Goal: Transaction & Acquisition: Obtain resource

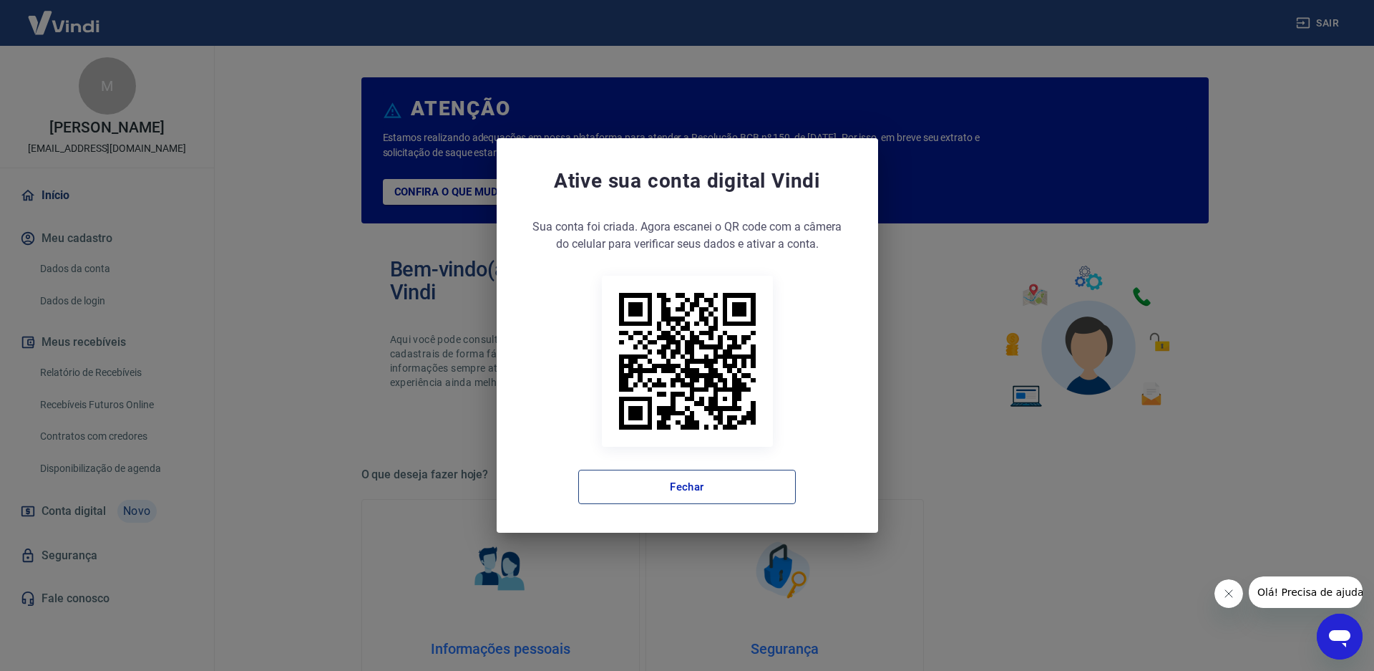
click at [617, 486] on button "Fechar" at bounding box center [687, 486] width 218 height 34
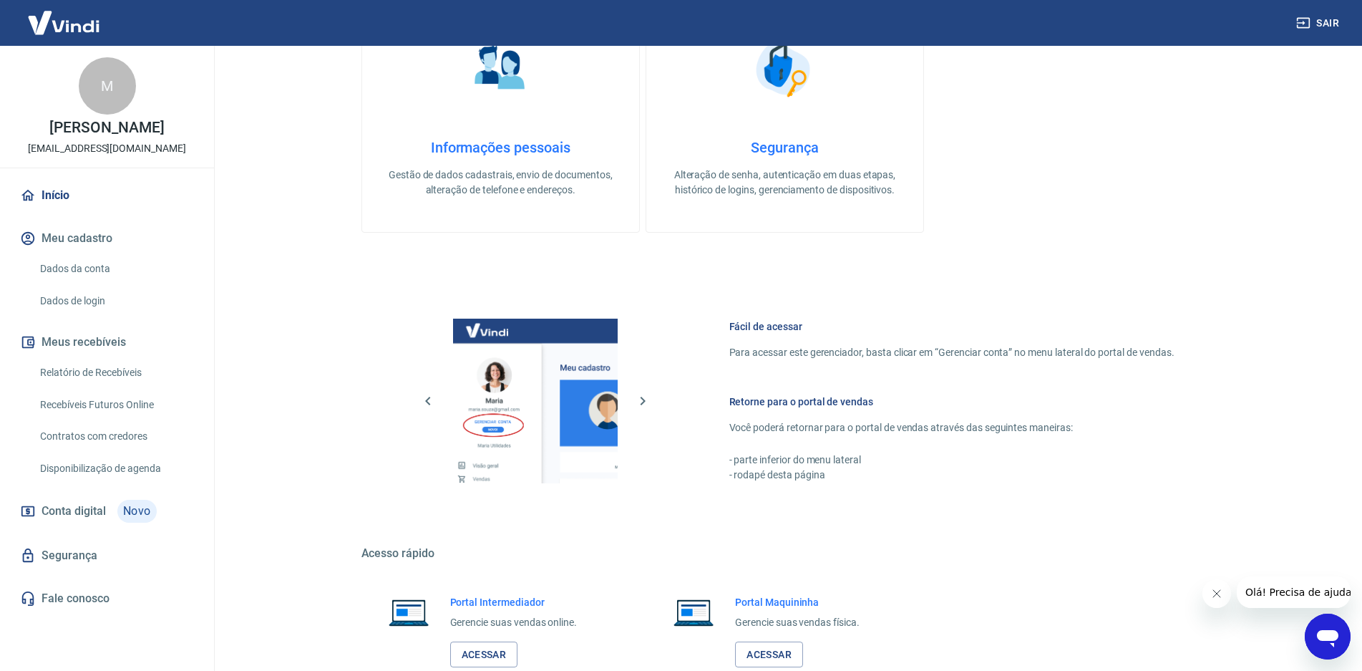
scroll to position [593, 0]
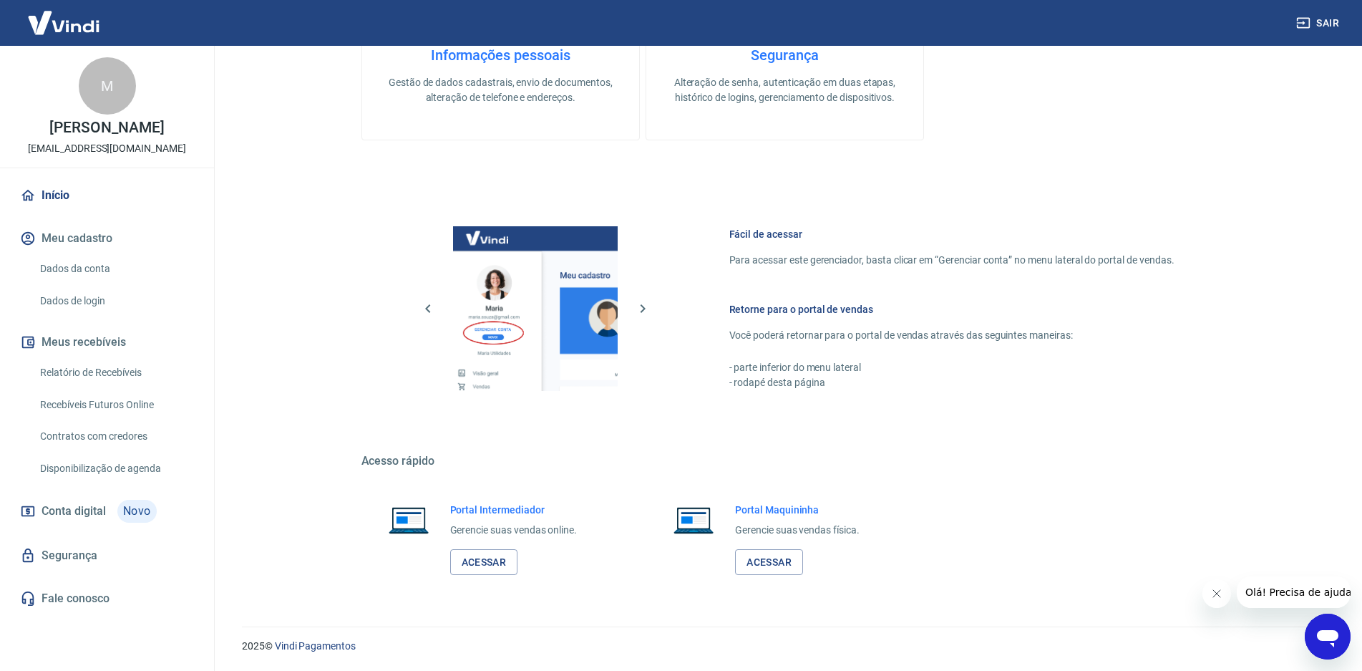
click at [92, 387] on link "Relatório de Recebíveis" at bounding box center [115, 372] width 162 height 29
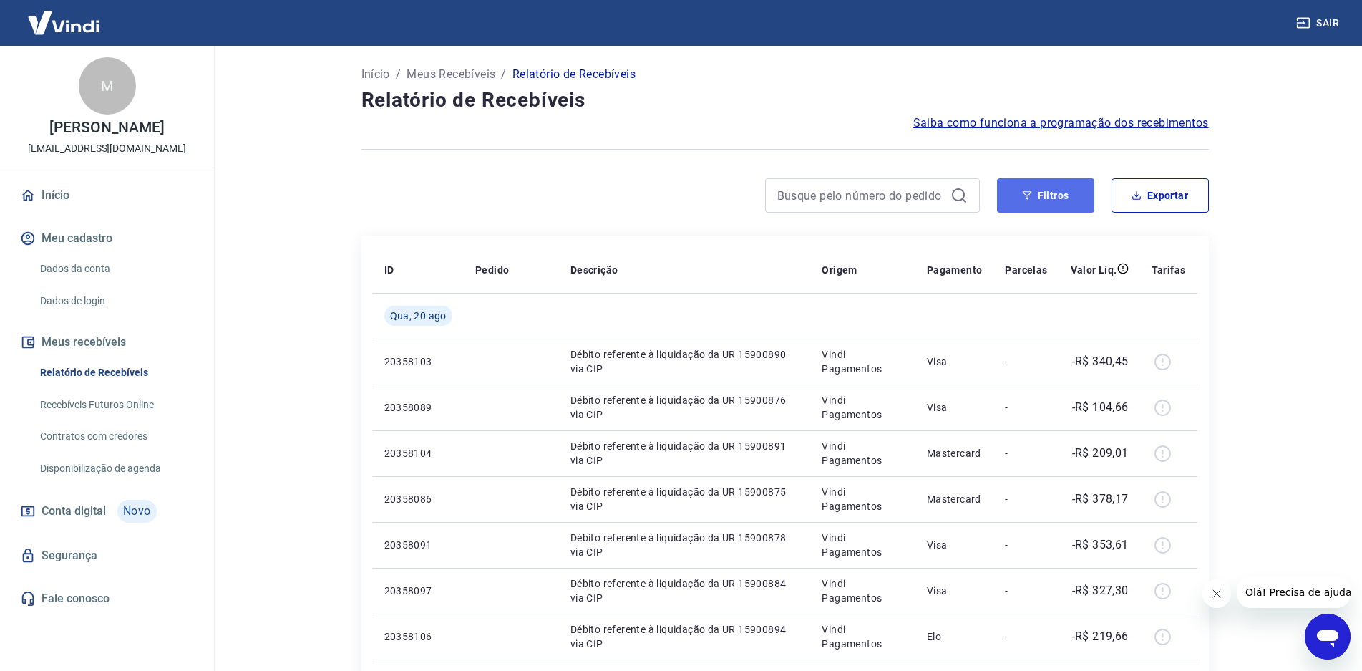
click at [1026, 199] on icon "button" at bounding box center [1027, 195] width 10 height 10
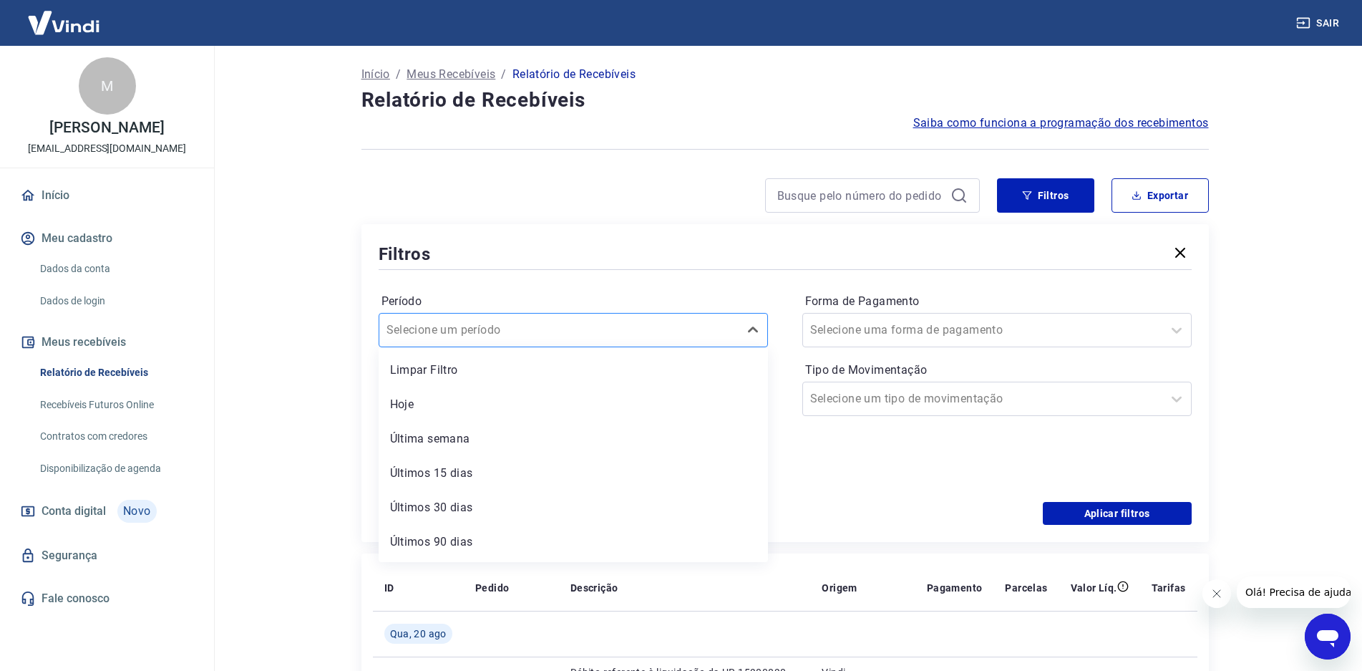
click at [526, 328] on div at bounding box center [558, 330] width 345 height 20
click at [284, 298] on main "Início / Meus Recebíveis / Relatório de Recebíveis Relatório de Recebíveis Saib…" at bounding box center [785, 358] width 1154 height 625
click at [468, 398] on input at bounding box center [562, 398] width 342 height 21
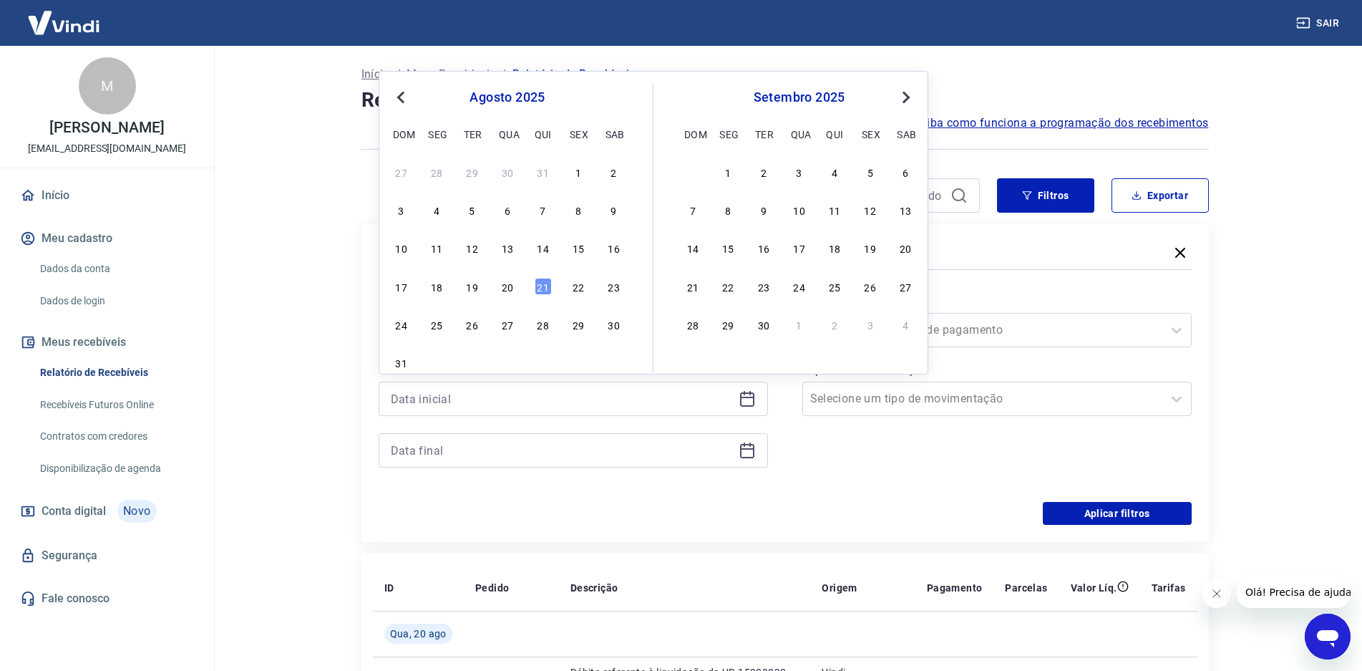
click at [386, 96] on div "Previous Month Next Month [DATE] dom seg ter qua qui sex sab 27 28 29 30 31 1 2…" at bounding box center [654, 222] width 550 height 303
click at [394, 92] on button "Previous Month" at bounding box center [400, 97] width 17 height 17
click at [466, 171] on div "1" at bounding box center [472, 171] width 17 height 17
type input "[DATE]"
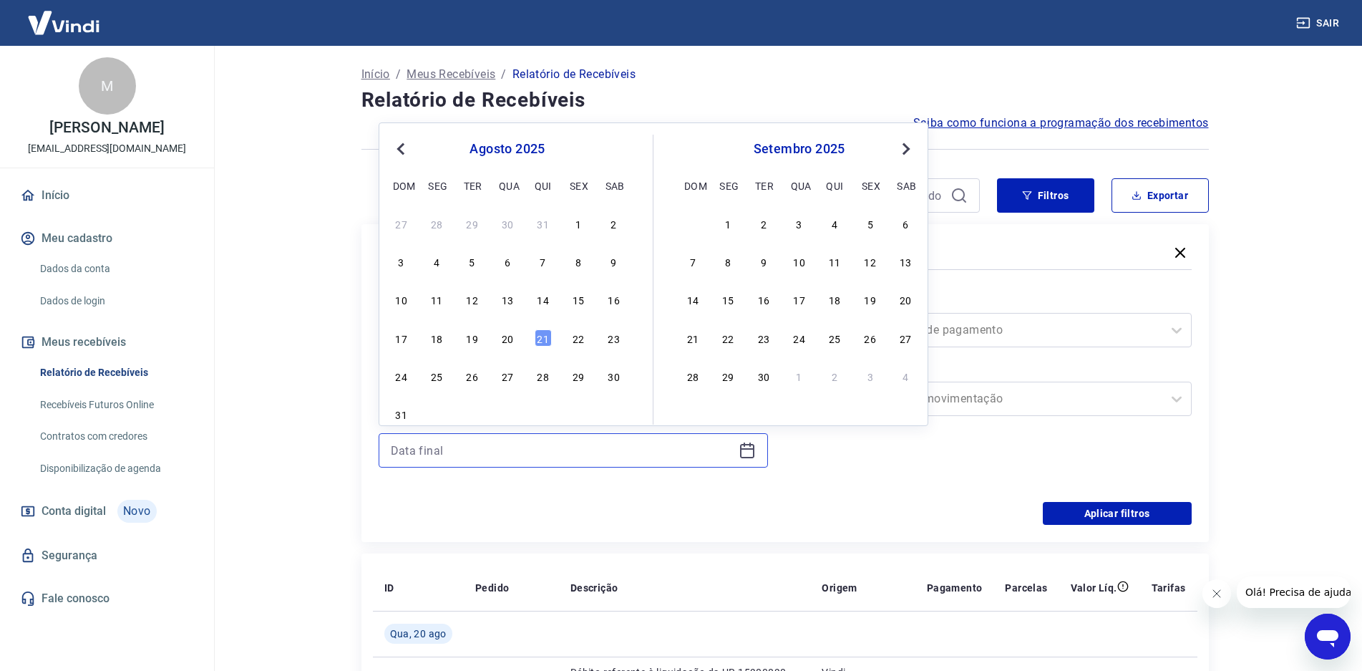
click at [404, 442] on input at bounding box center [562, 449] width 342 height 21
click at [402, 147] on span "Previous Month" at bounding box center [402, 148] width 0 height 16
click at [465, 301] on div "15" at bounding box center [472, 299] width 17 height 17
type input "[DATE]"
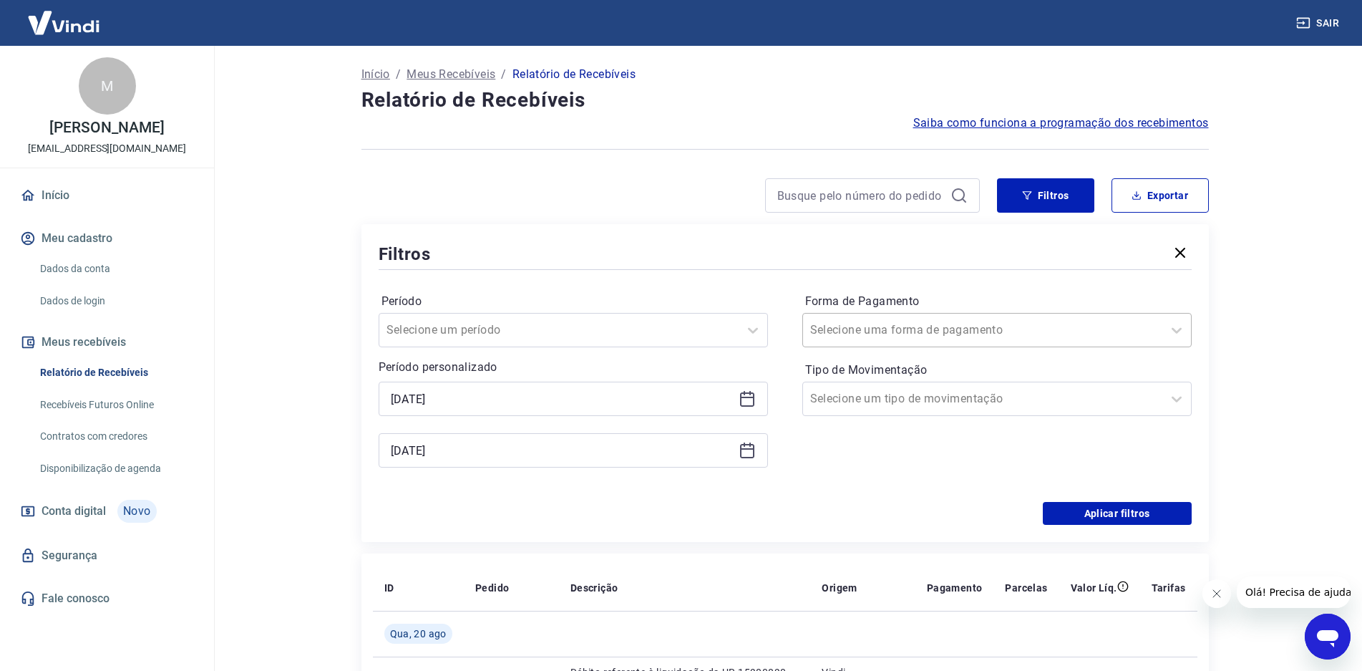
click at [877, 328] on input "Forma de Pagamento" at bounding box center [882, 329] width 145 height 17
click at [766, 260] on div "Filtros" at bounding box center [785, 253] width 813 height 25
click at [897, 403] on input "Tipo de Movimentação" at bounding box center [882, 398] width 145 height 17
click at [747, 492] on div "Período Selecione um período Período personalizado Selected date: [DATE] [DATE]…" at bounding box center [785, 387] width 813 height 229
click at [1141, 517] on button "Aplicar filtros" at bounding box center [1117, 513] width 149 height 23
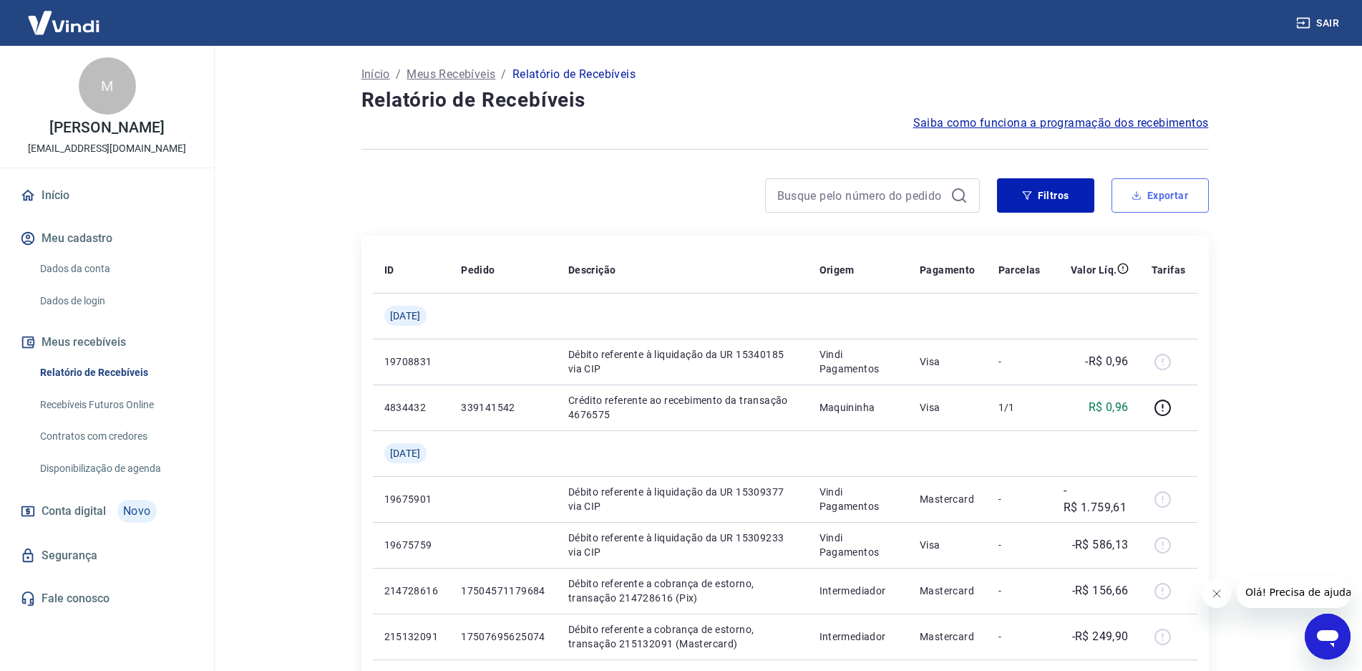
click at [1156, 208] on button "Exportar" at bounding box center [1159, 195] width 97 height 34
type input "[DATE]"
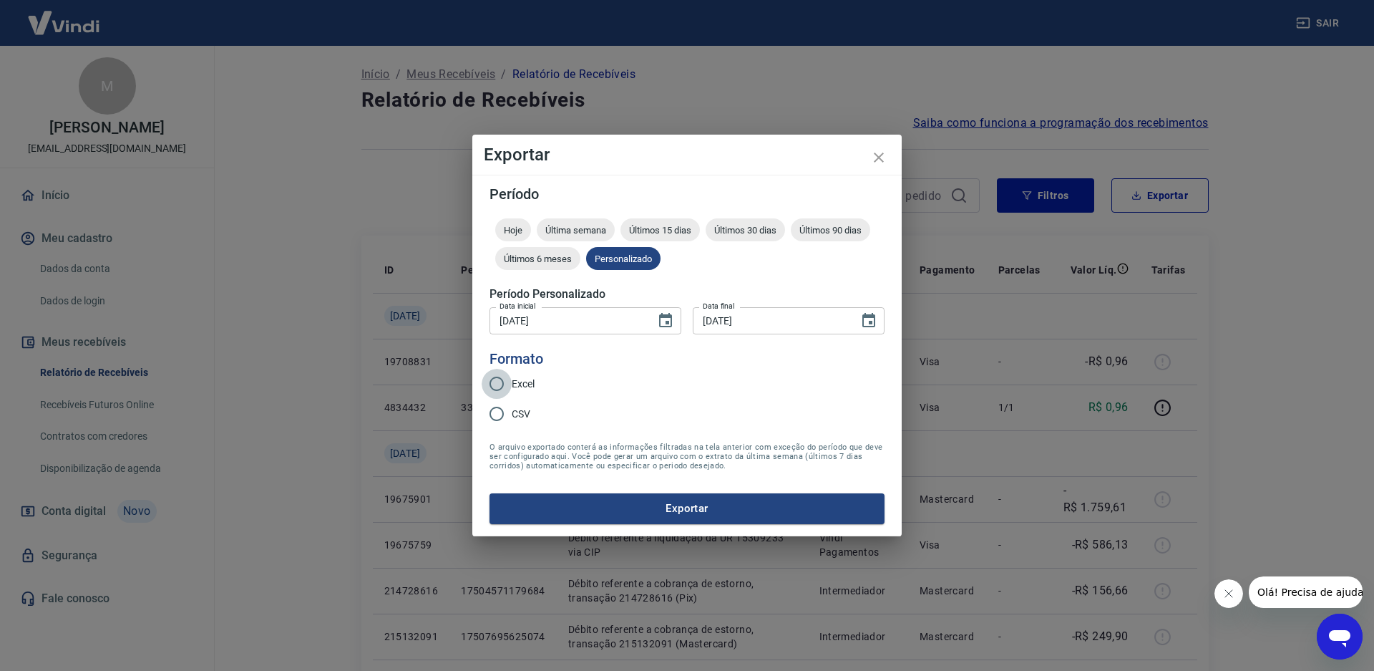
click at [497, 383] on input "Excel" at bounding box center [497, 384] width 30 height 30
radio input "true"
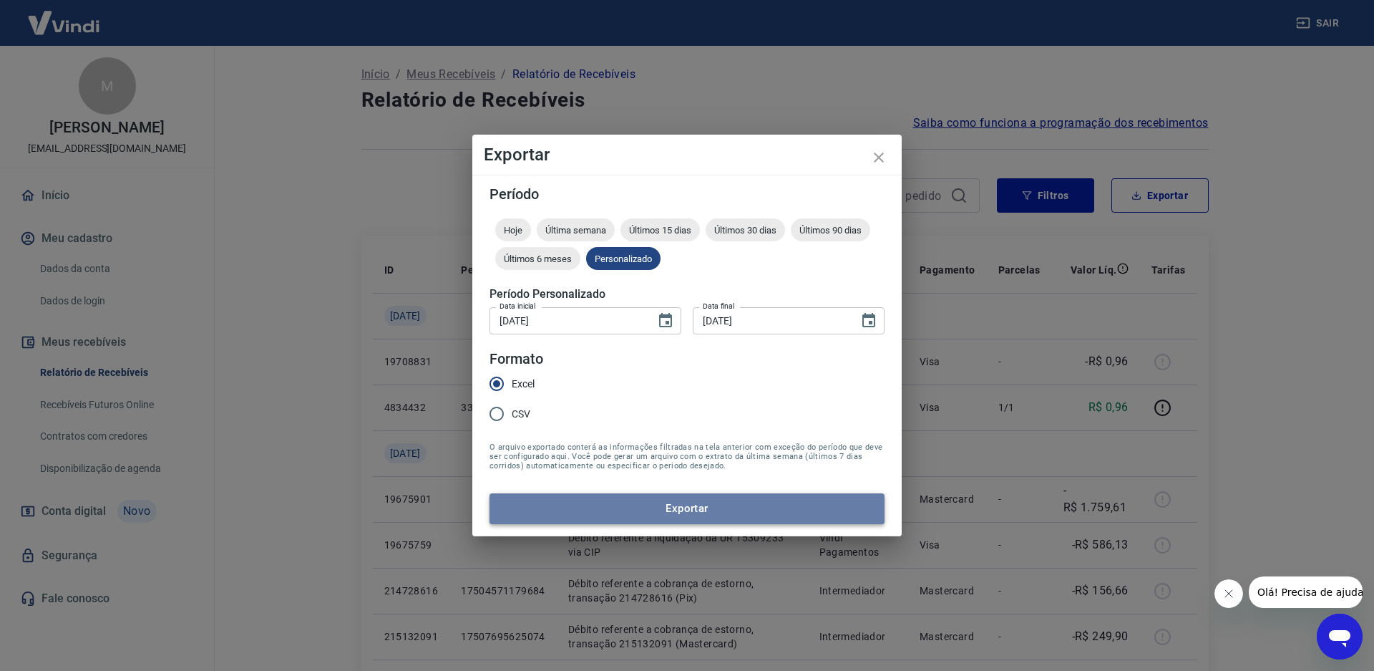
click at [633, 507] on button "Exportar" at bounding box center [687, 508] width 395 height 30
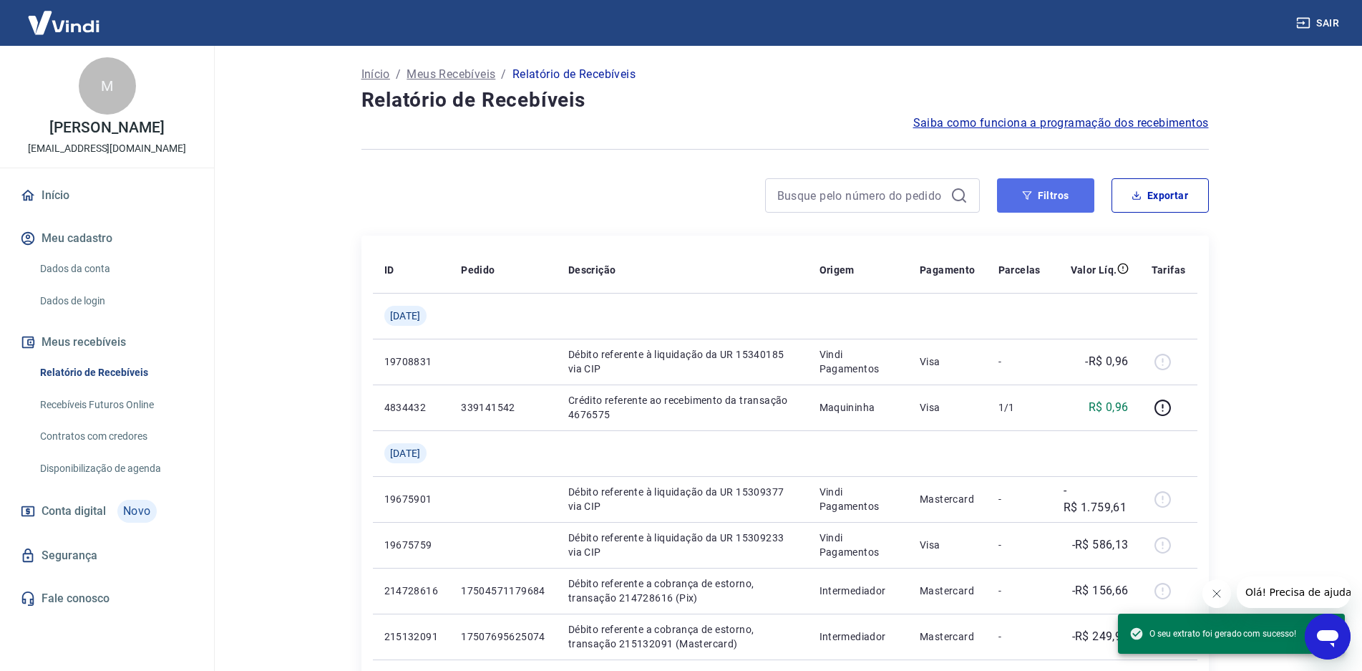
click at [1050, 188] on button "Filtros" at bounding box center [1045, 195] width 97 height 34
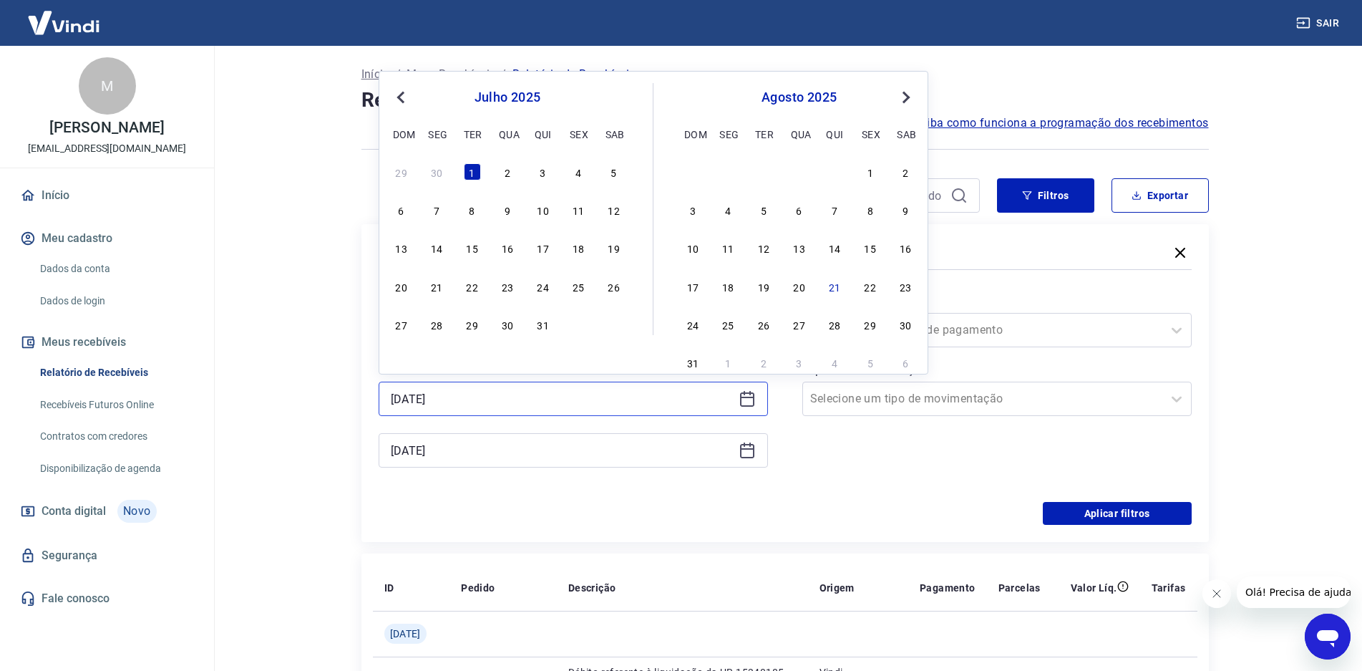
click at [447, 402] on input "[DATE]" at bounding box center [562, 398] width 342 height 21
click at [500, 245] on div "16" at bounding box center [507, 247] width 17 height 17
type input "[DATE]"
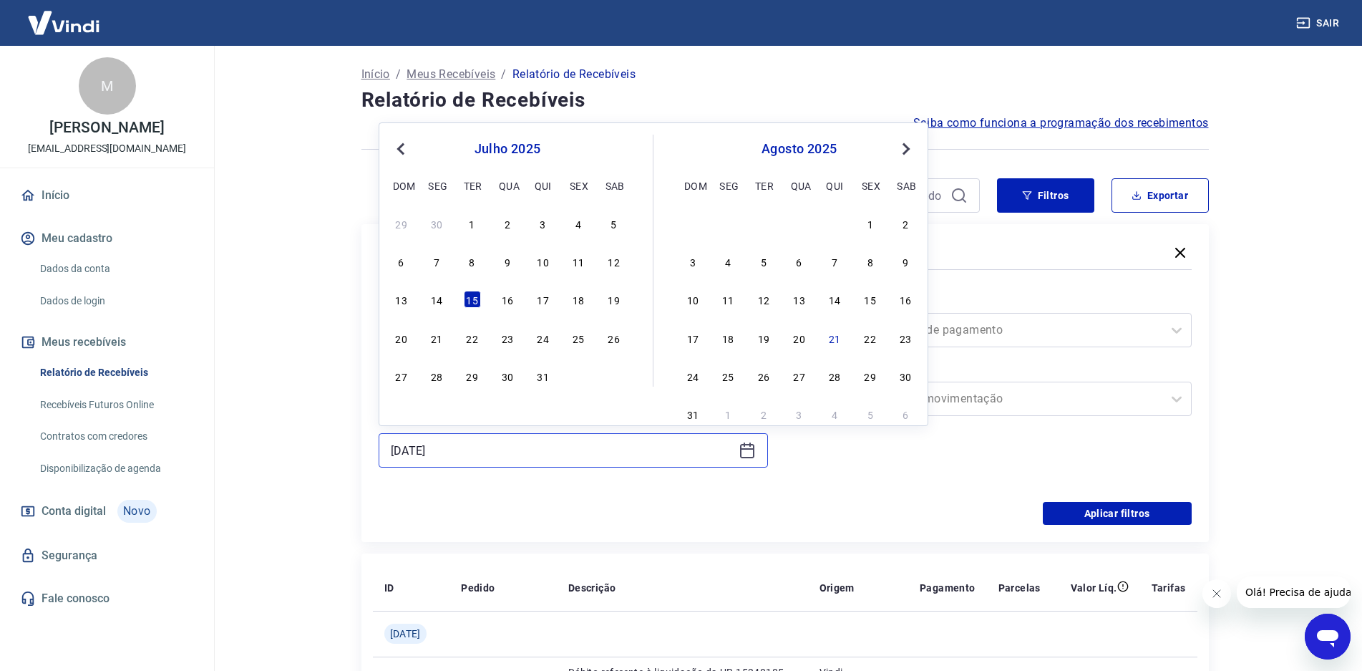
click at [535, 456] on input "[DATE]" at bounding box center [562, 449] width 342 height 21
click at [544, 378] on div "31" at bounding box center [543, 375] width 17 height 17
type input "[DATE]"
drag, startPoint x: 545, startPoint y: 459, endPoint x: 537, endPoint y: 409, distance: 51.4
click at [545, 454] on input "[DATE]" at bounding box center [562, 449] width 342 height 21
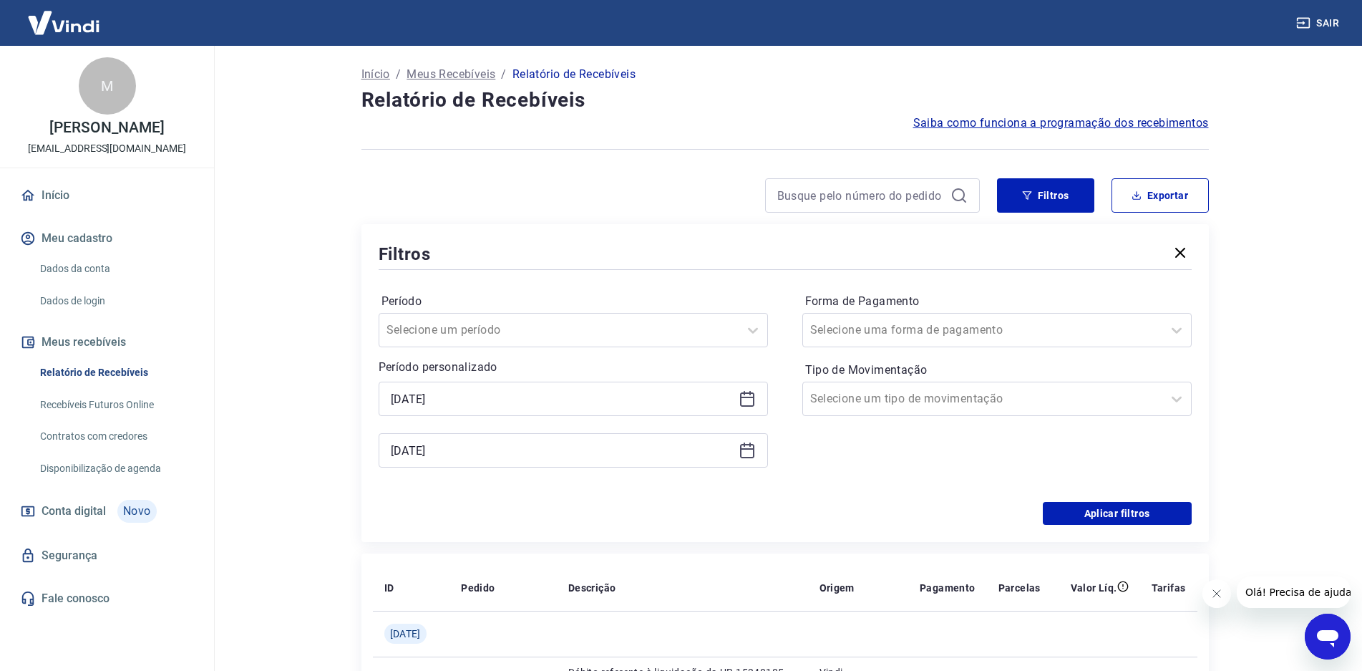
click at [498, 495] on div "Período Selecione um período Período personalizado Selected date: [DATE] [DATE]…" at bounding box center [785, 387] width 813 height 229
click at [1104, 508] on button "Aplicar filtros" at bounding box center [1117, 513] width 149 height 23
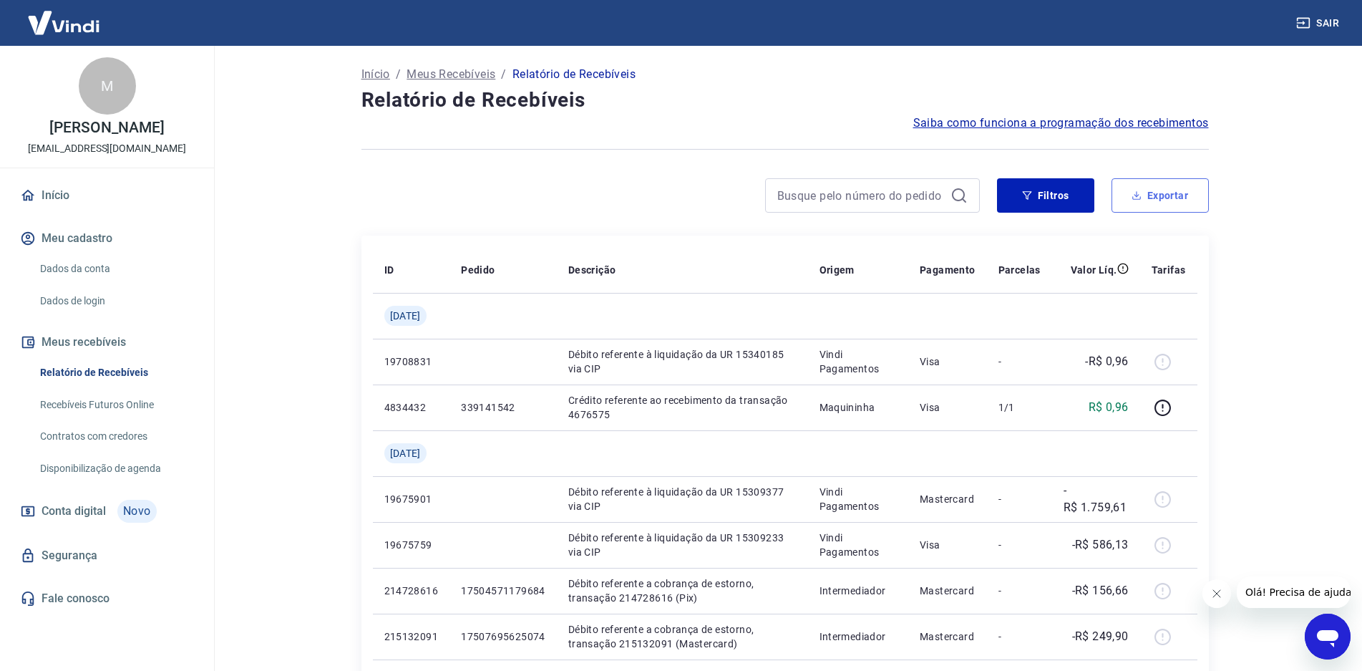
click at [1151, 203] on button "Exportar" at bounding box center [1159, 195] width 97 height 34
type input "[DATE]"
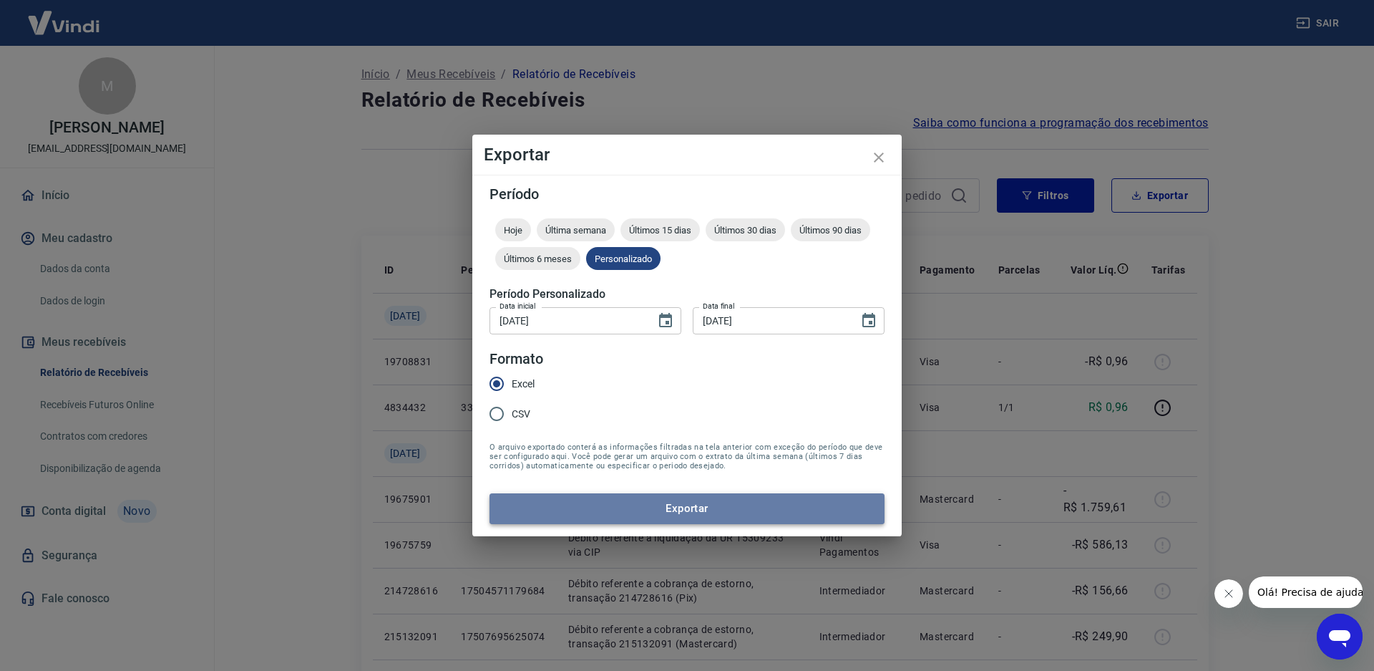
click at [618, 507] on button "Exportar" at bounding box center [687, 508] width 395 height 30
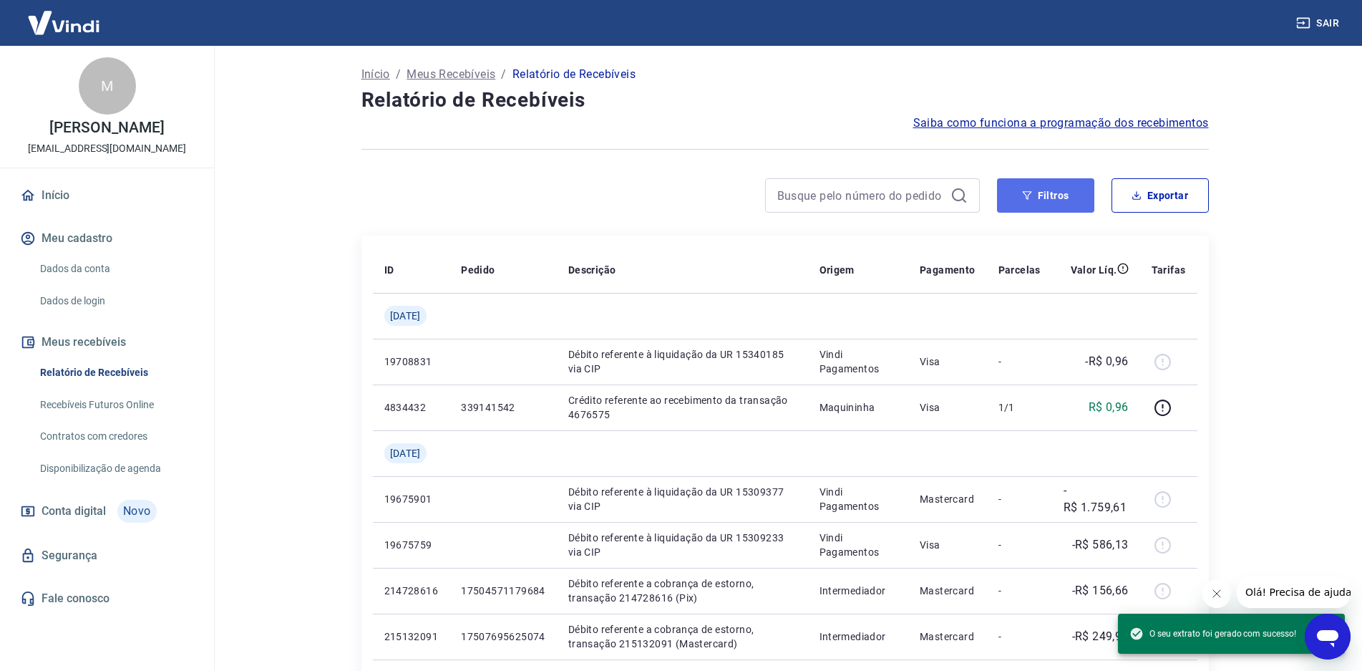
click at [1053, 203] on button "Filtros" at bounding box center [1045, 195] width 97 height 34
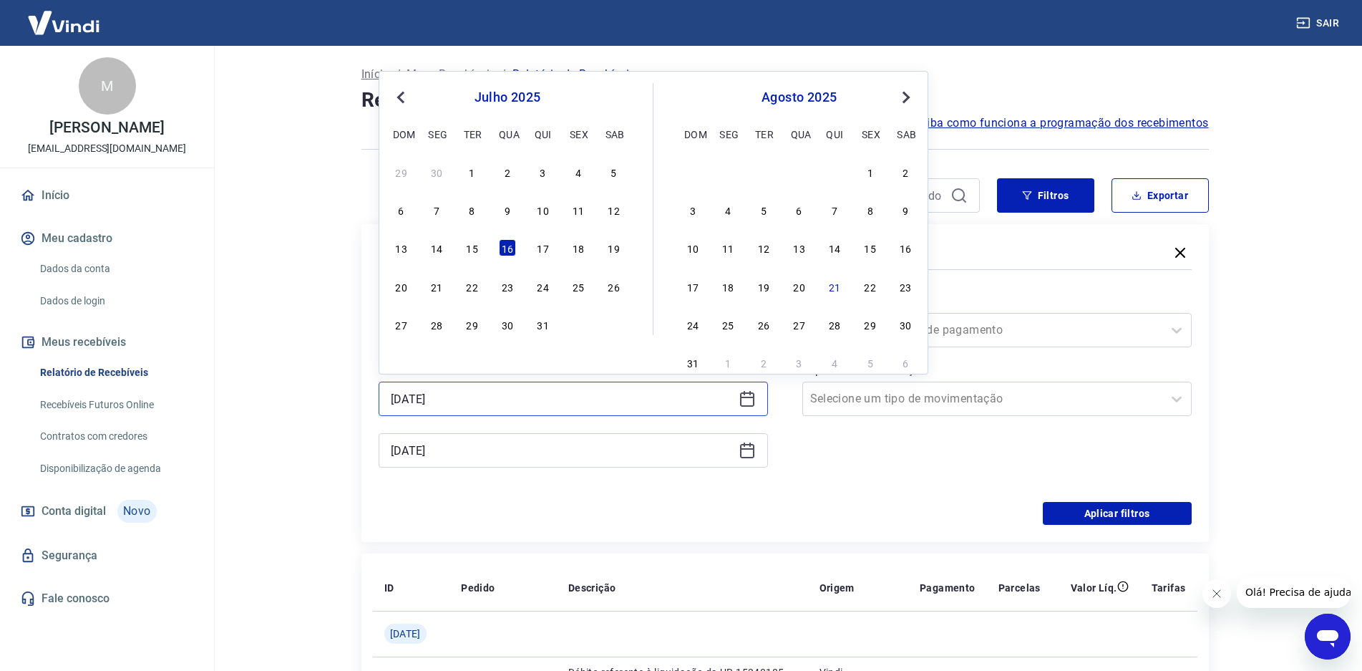
click at [496, 404] on input "[DATE]" at bounding box center [562, 398] width 342 height 21
click at [474, 180] on div "1" at bounding box center [472, 171] width 17 height 17
type input "[DATE]"
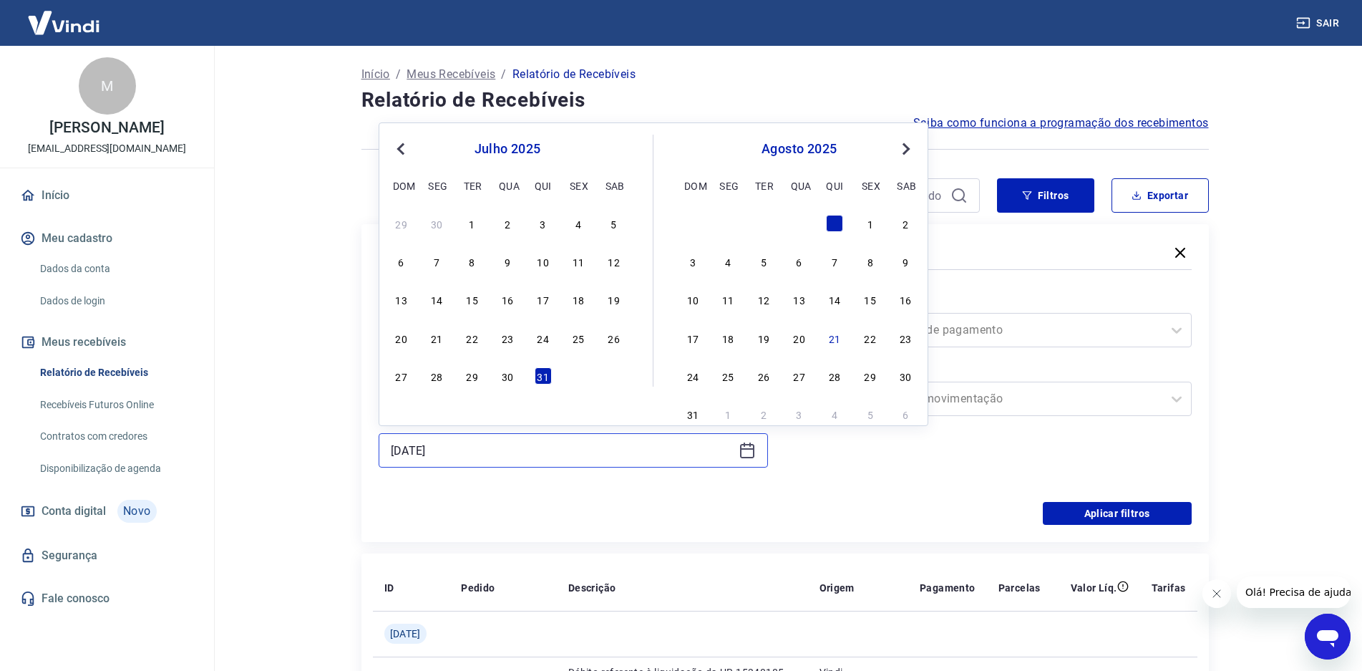
click at [427, 447] on input "[DATE]" at bounding box center [562, 449] width 342 height 21
click at [473, 299] on div "15" at bounding box center [472, 299] width 17 height 17
type input "[DATE]"
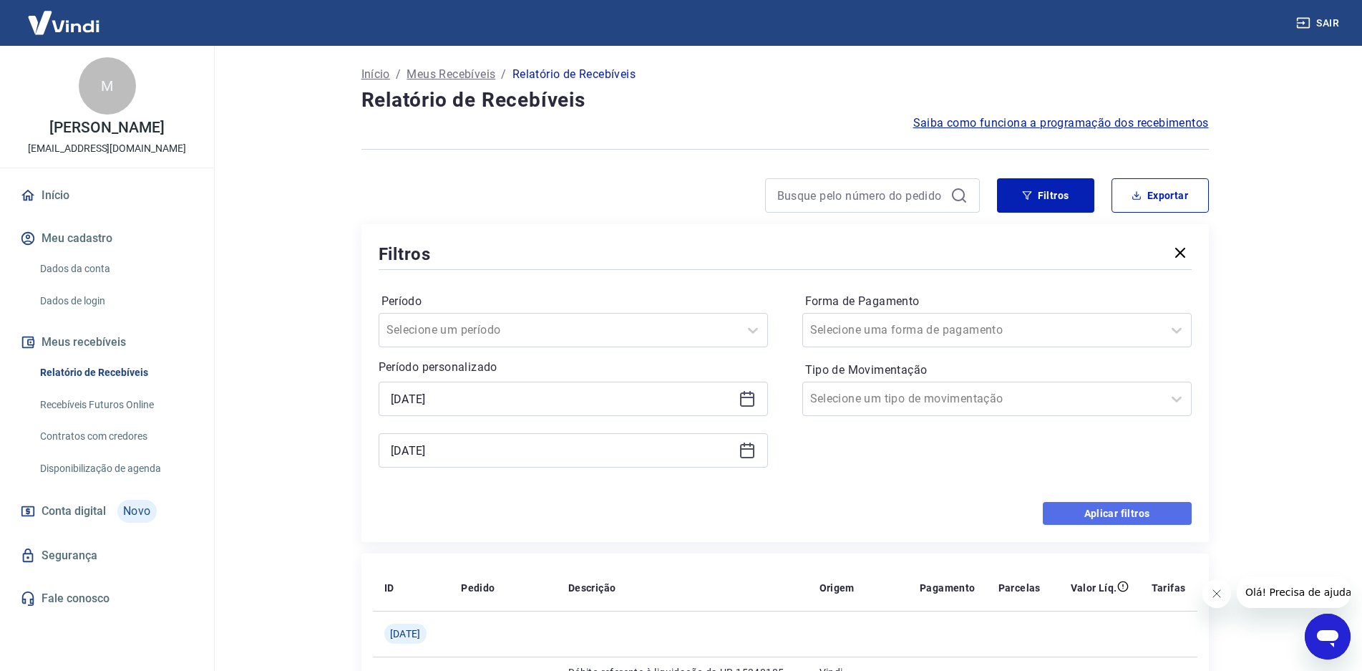
click at [1078, 505] on button "Aplicar filtros" at bounding box center [1117, 513] width 149 height 23
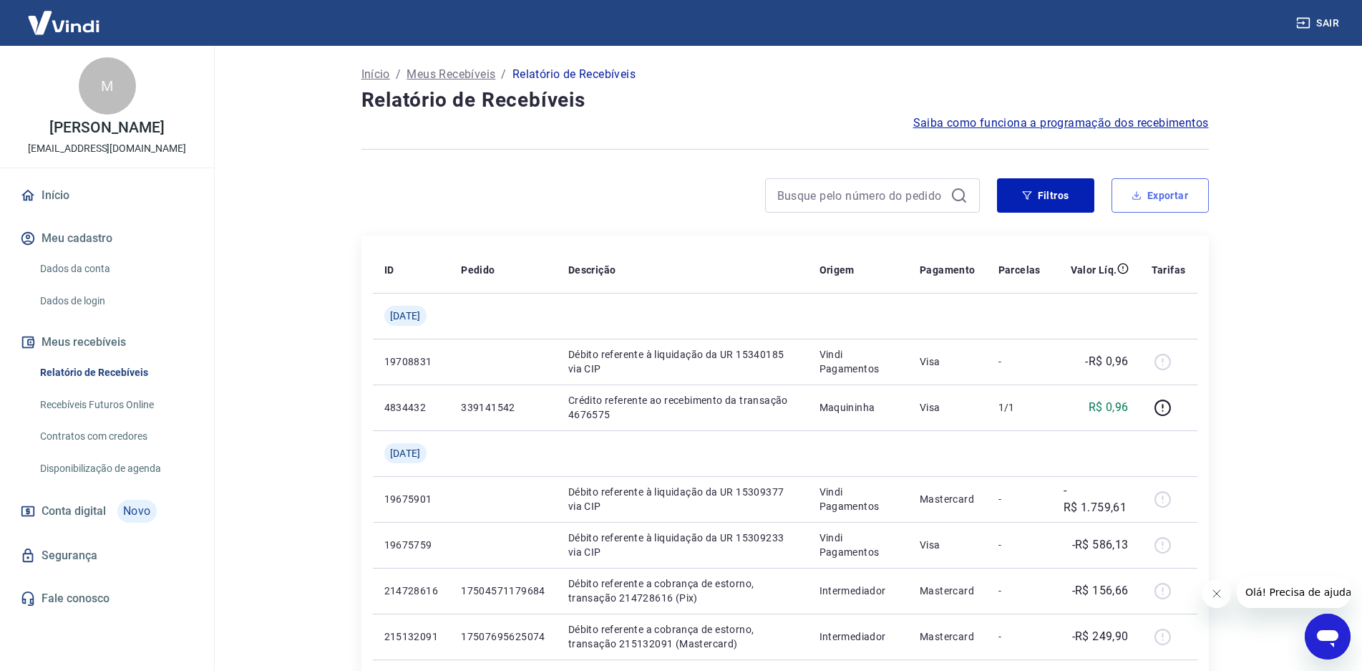
click at [1168, 195] on button "Exportar" at bounding box center [1159, 195] width 97 height 34
type input "[DATE]"
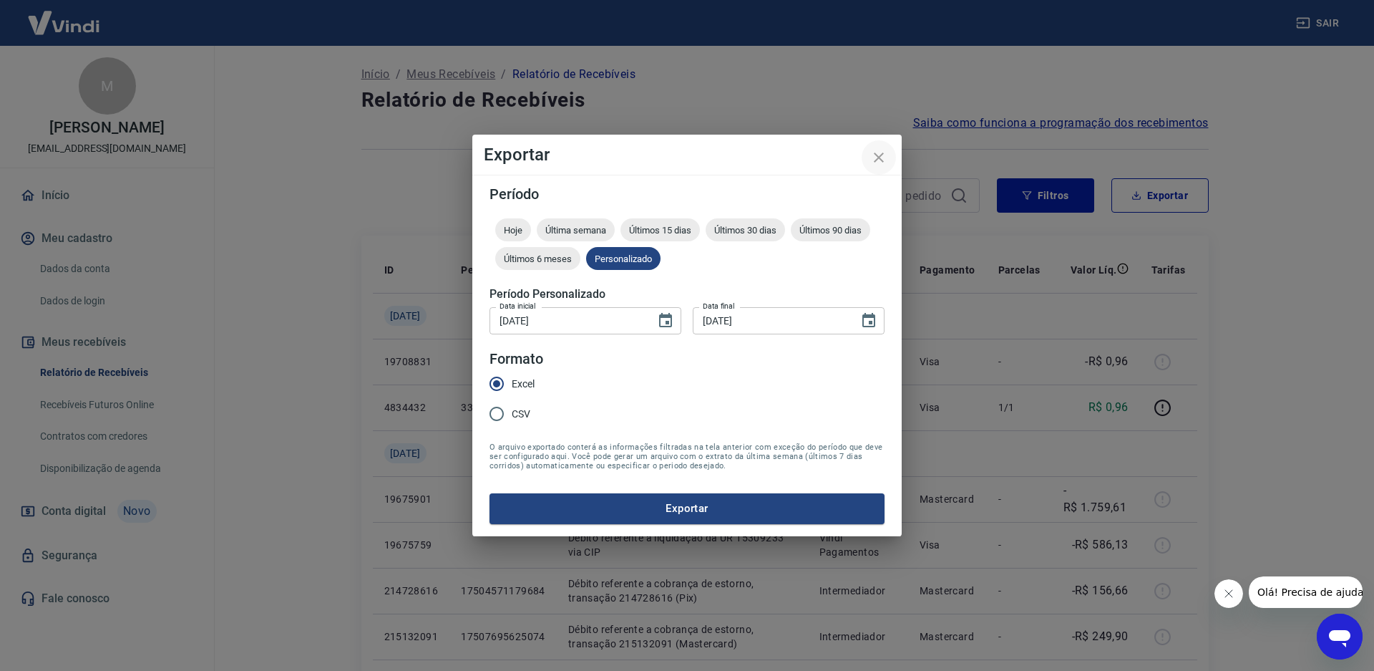
click at [877, 157] on icon "close" at bounding box center [878, 157] width 17 height 17
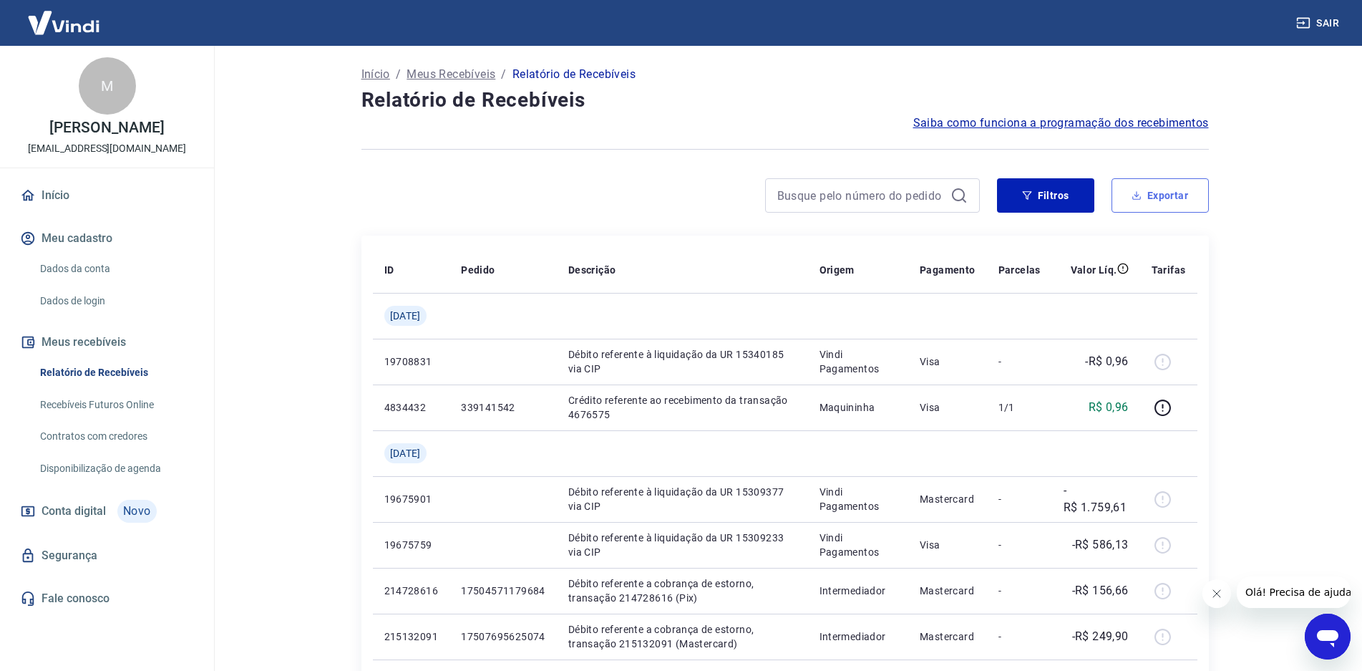
click at [1154, 205] on button "Exportar" at bounding box center [1159, 195] width 97 height 34
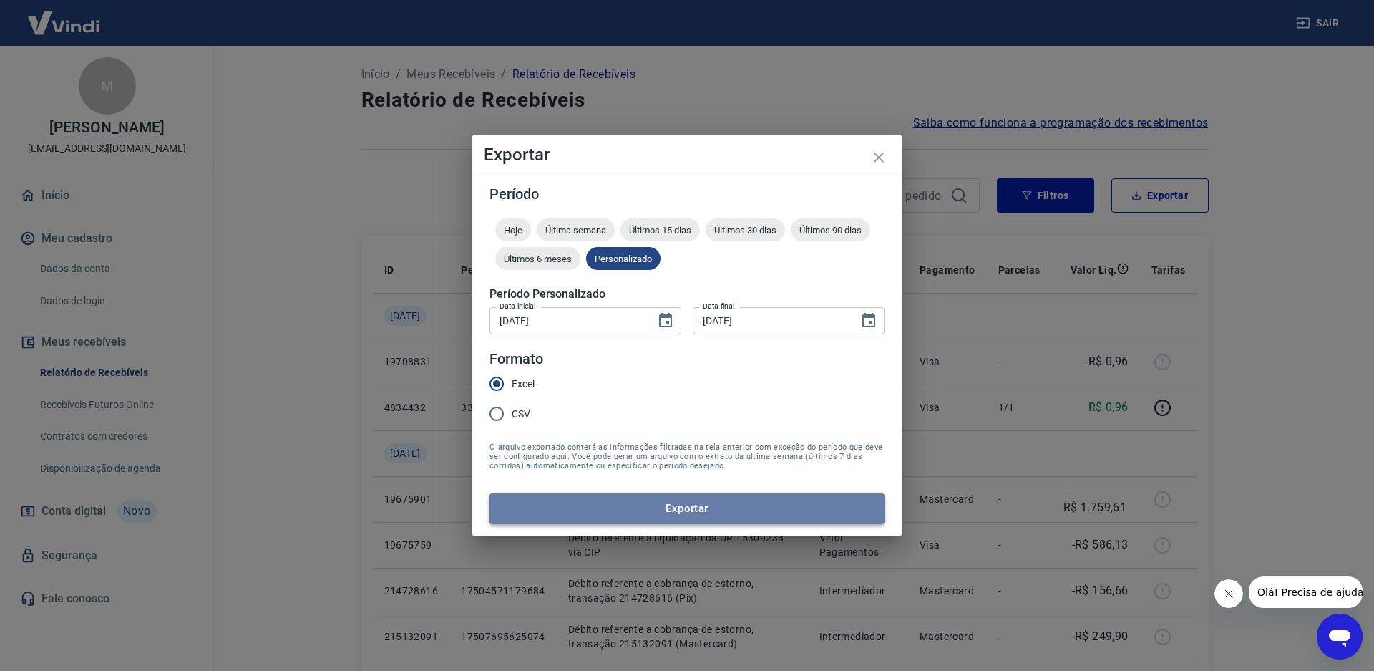
click at [603, 511] on button "Exportar" at bounding box center [687, 508] width 395 height 30
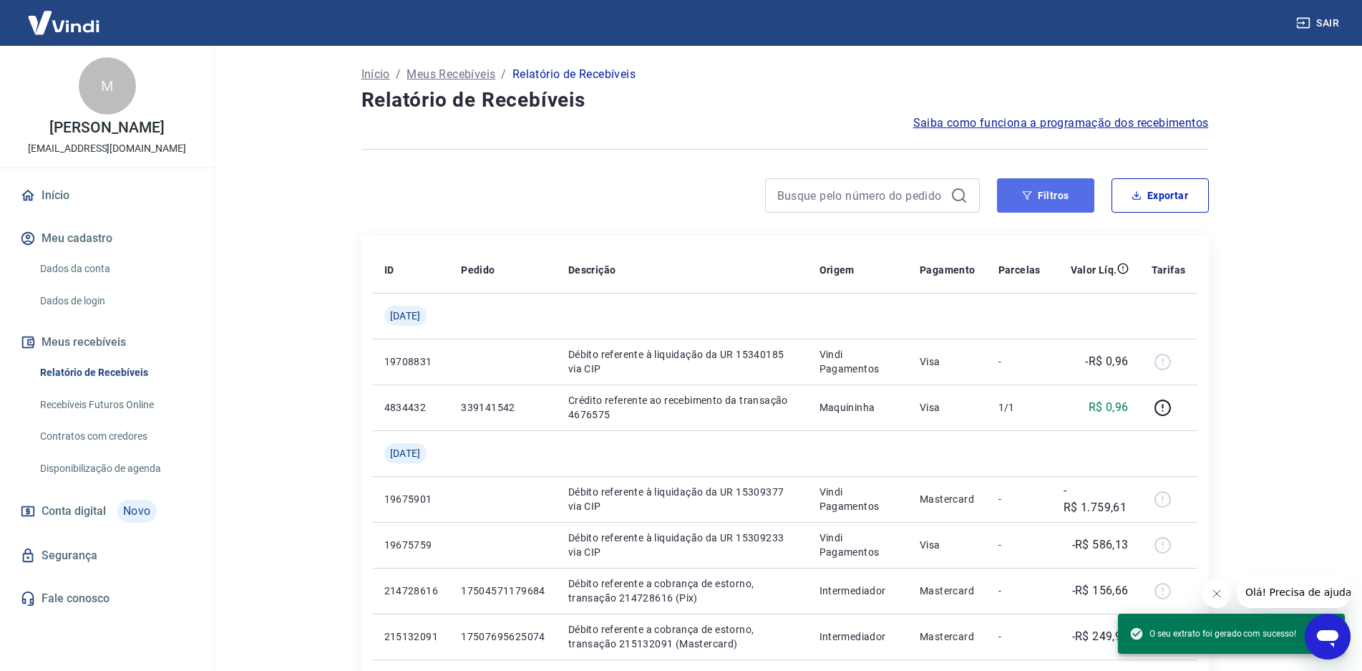
click at [1036, 190] on button "Filtros" at bounding box center [1045, 195] width 97 height 34
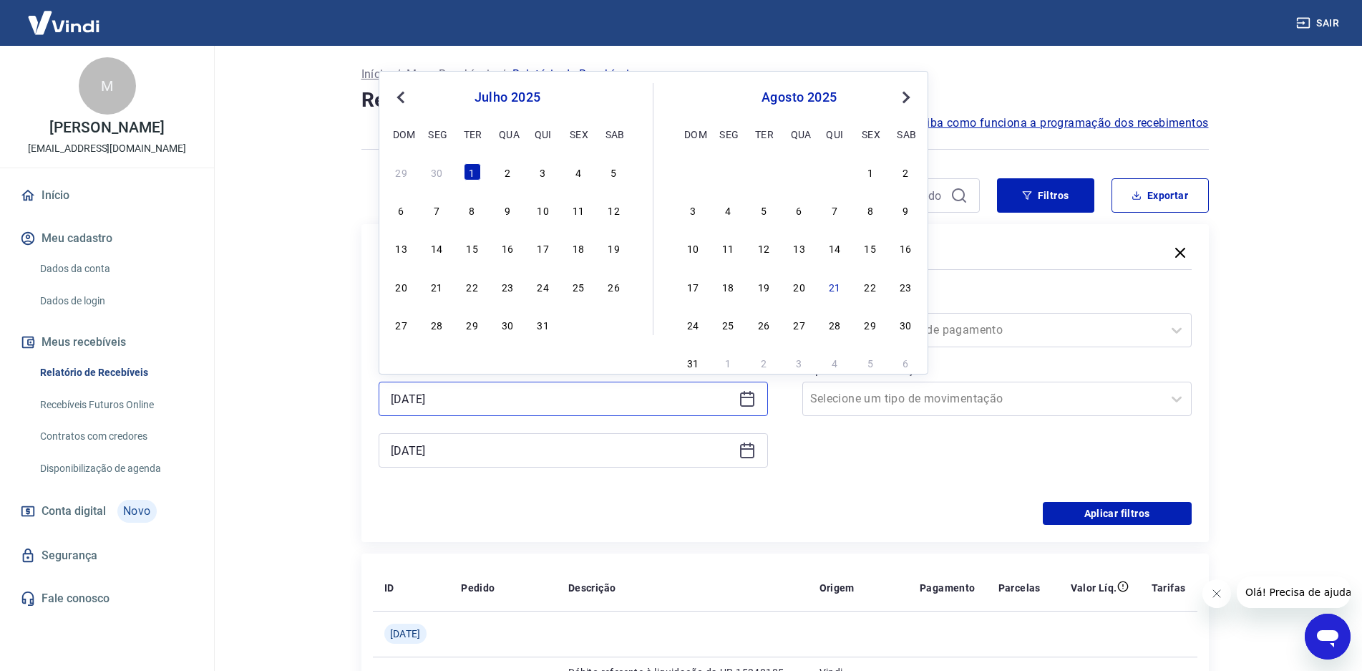
click at [442, 396] on input "[DATE]" at bounding box center [562, 398] width 342 height 21
click at [507, 243] on div "16" at bounding box center [507, 247] width 17 height 17
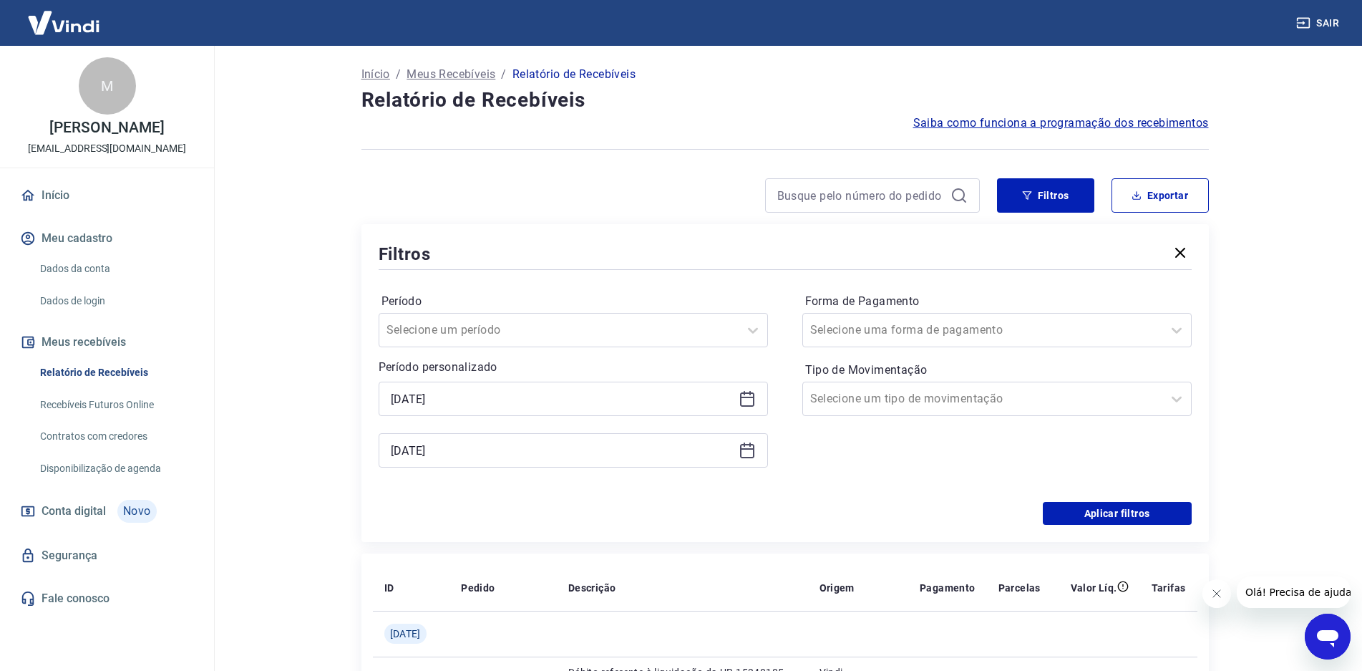
type input "[DATE]"
click at [415, 450] on input "[DATE]" at bounding box center [562, 449] width 342 height 21
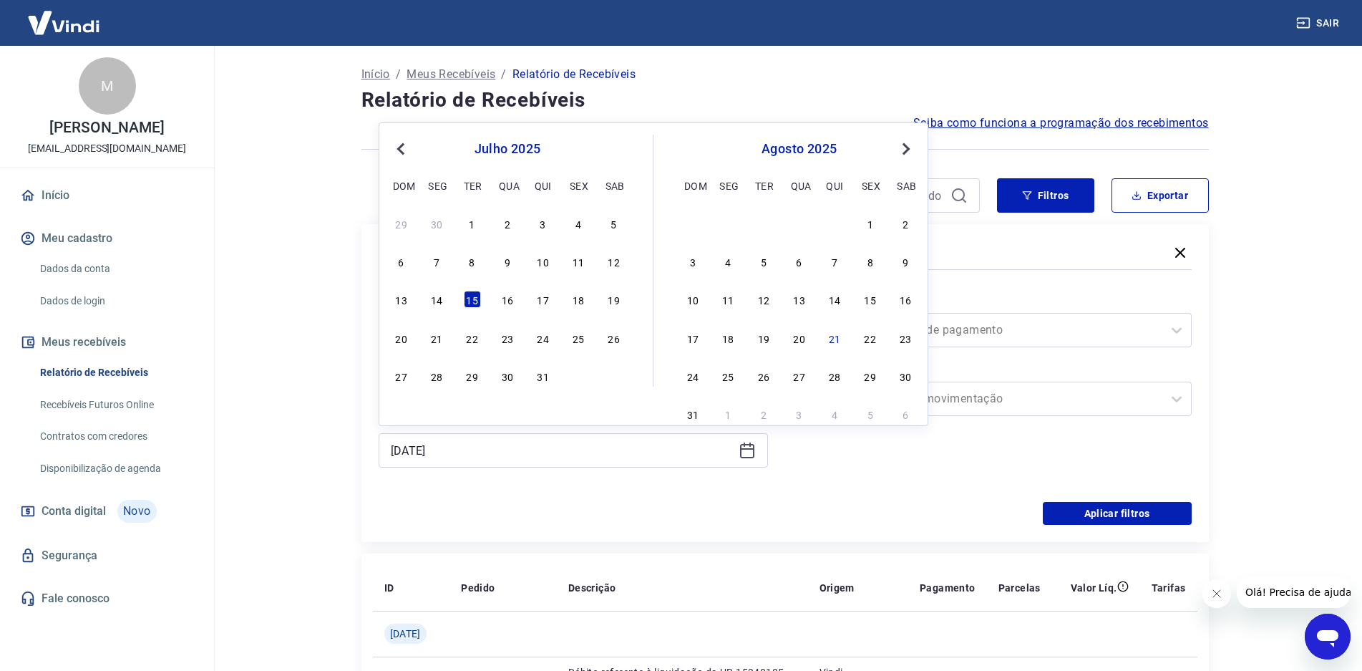
click at [537, 372] on div "31" at bounding box center [543, 375] width 17 height 17
type input "[DATE]"
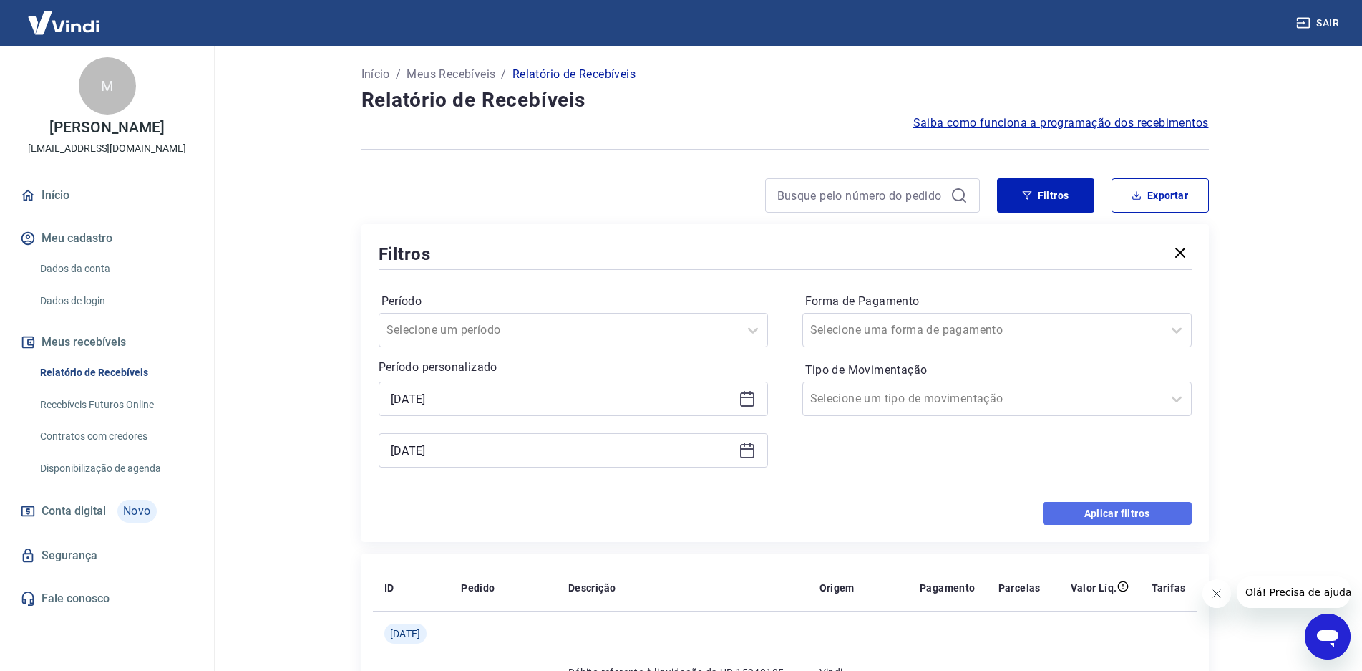
click at [1094, 510] on button "Aplicar filtros" at bounding box center [1117, 513] width 149 height 23
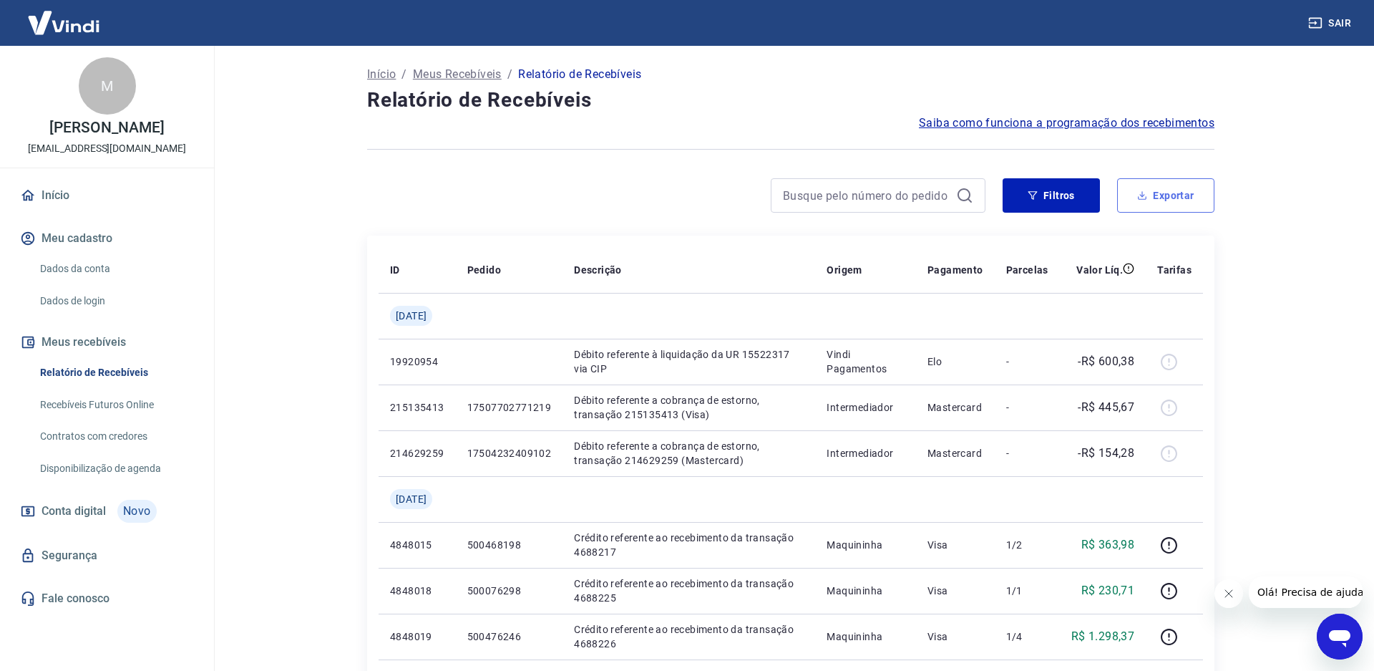
click at [1149, 201] on button "Exportar" at bounding box center [1165, 195] width 97 height 34
type input "[DATE]"
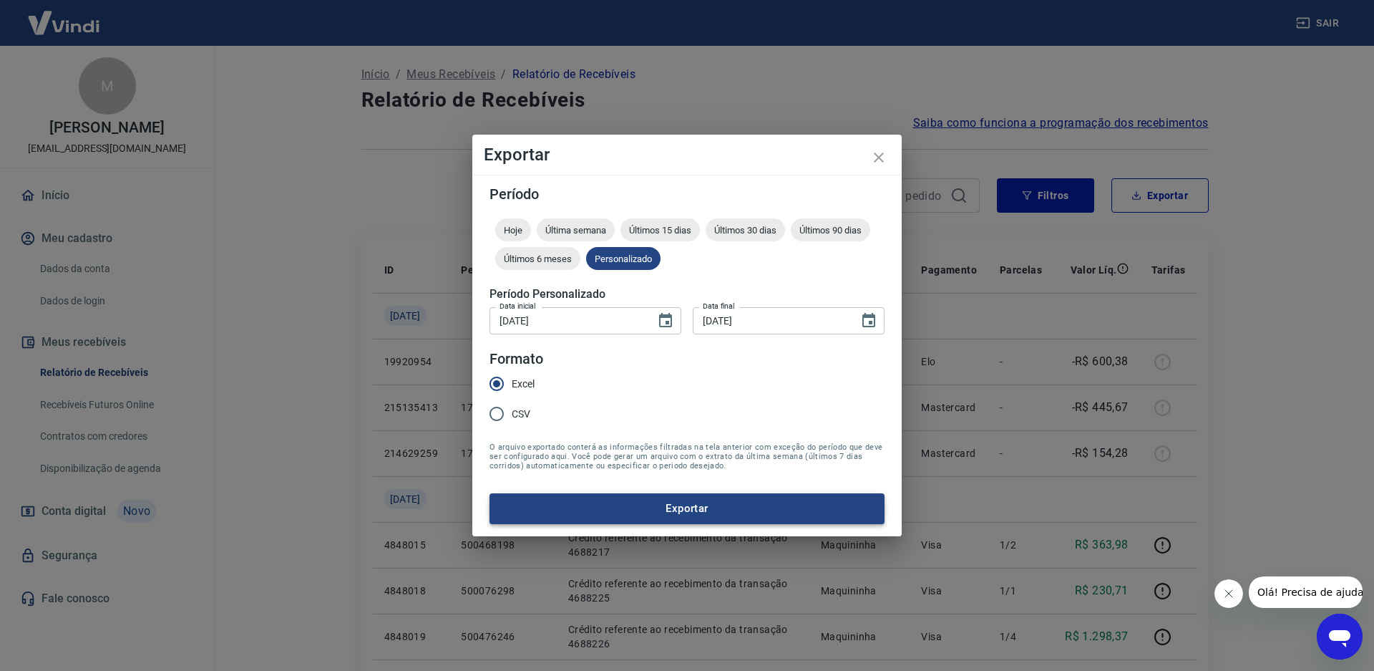
click at [681, 512] on button "Exportar" at bounding box center [687, 508] width 395 height 30
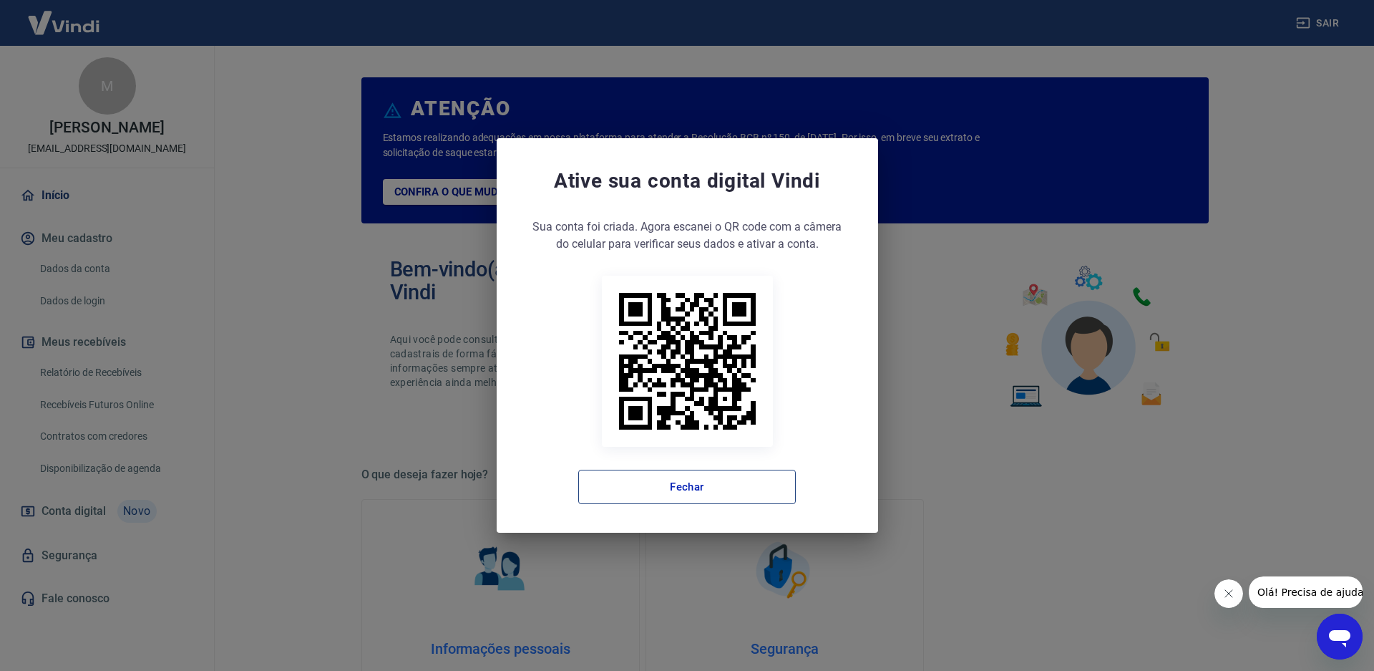
click at [740, 487] on button "Fechar" at bounding box center [687, 486] width 218 height 34
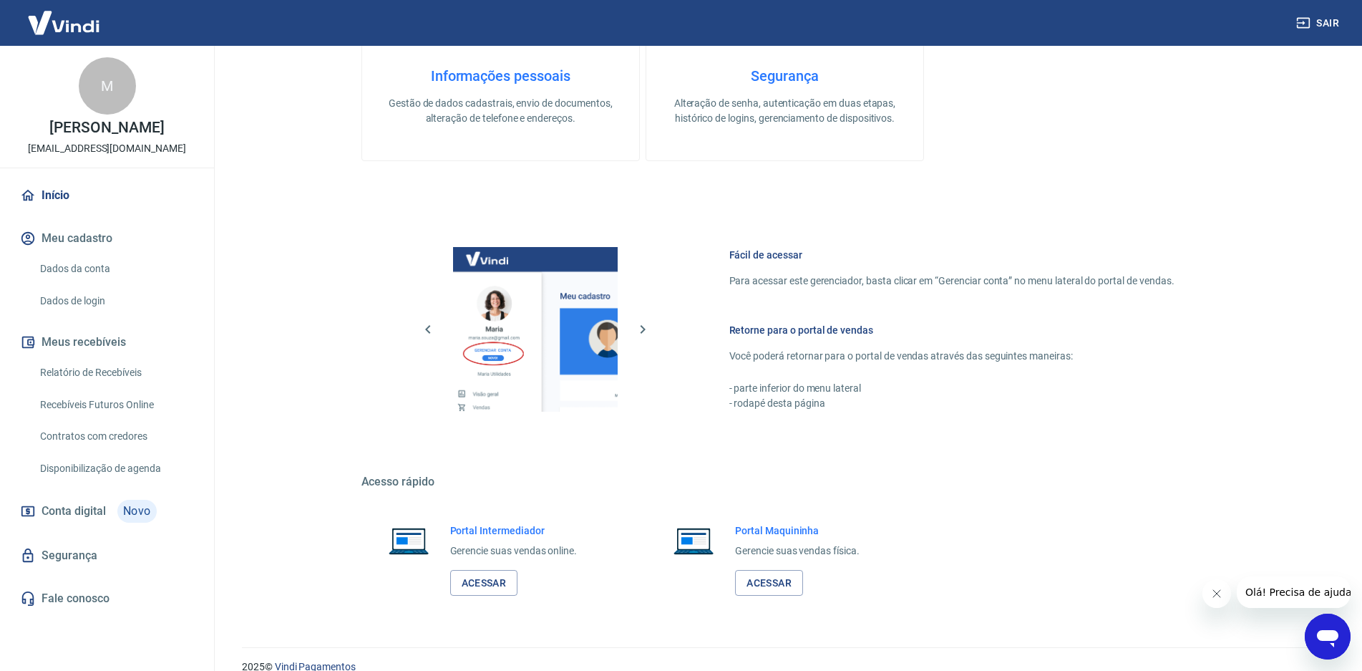
scroll to position [593, 0]
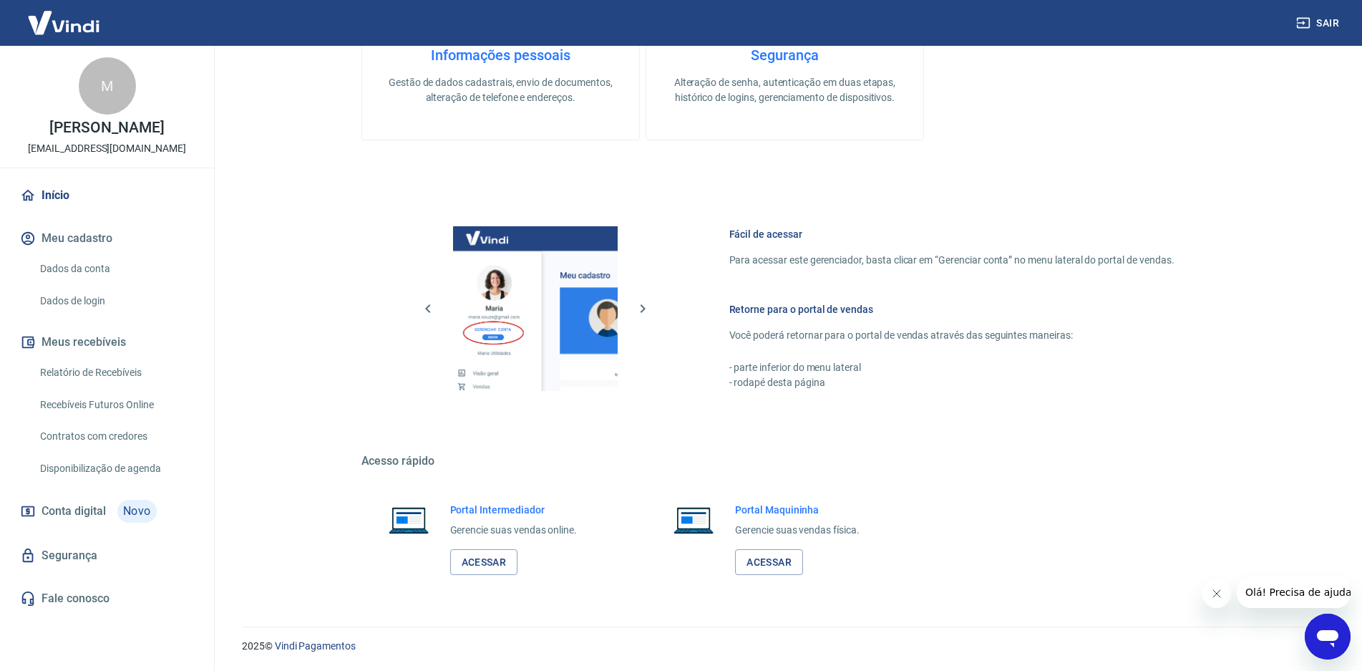
click at [477, 546] on div "Portal Intermediador Gerencie suas vendas online. Acessar" at bounding box center [513, 538] width 127 height 73
click at [484, 565] on link "Acessar" at bounding box center [484, 562] width 68 height 26
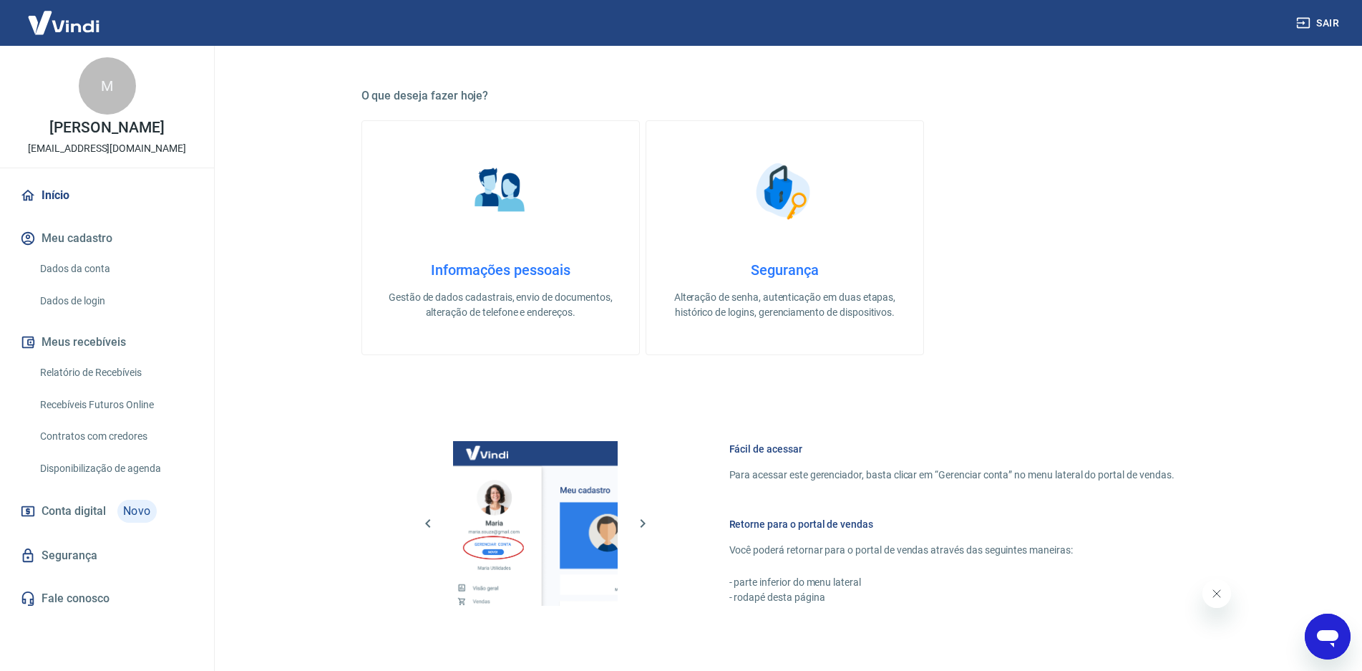
scroll to position [593, 0]
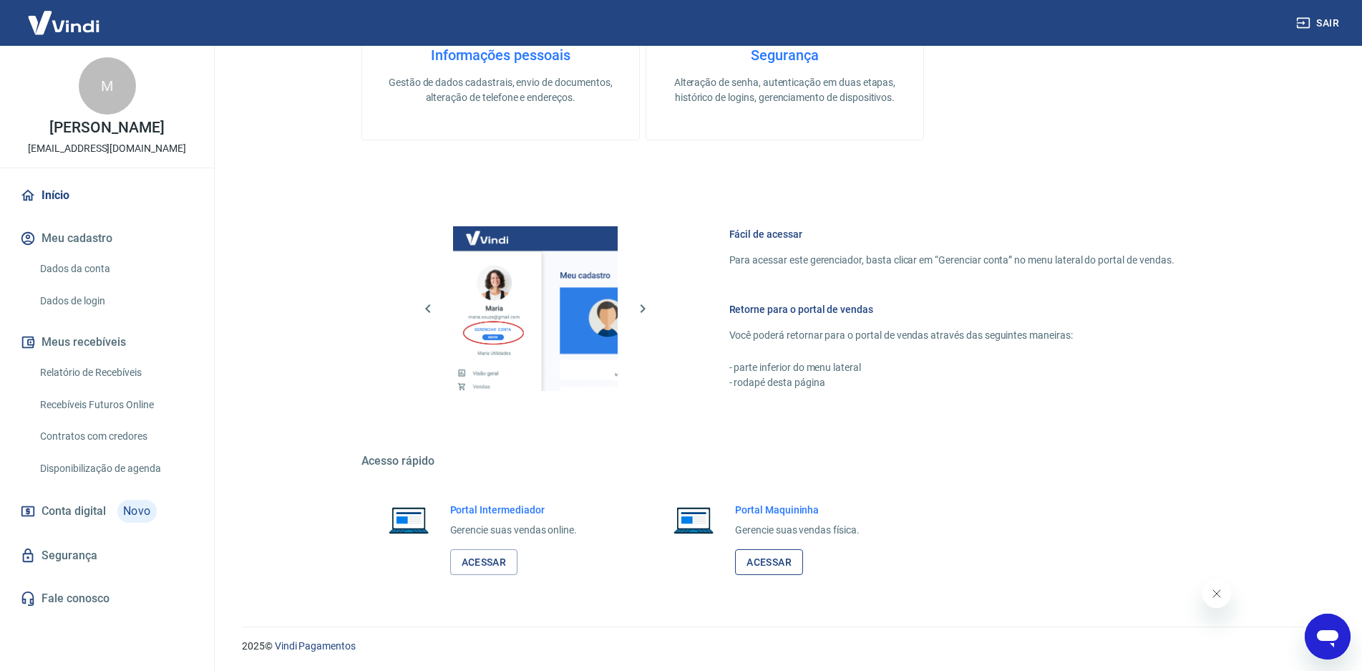
click at [784, 567] on link "Acessar" at bounding box center [769, 562] width 68 height 26
